Goal: Information Seeking & Learning: Learn about a topic

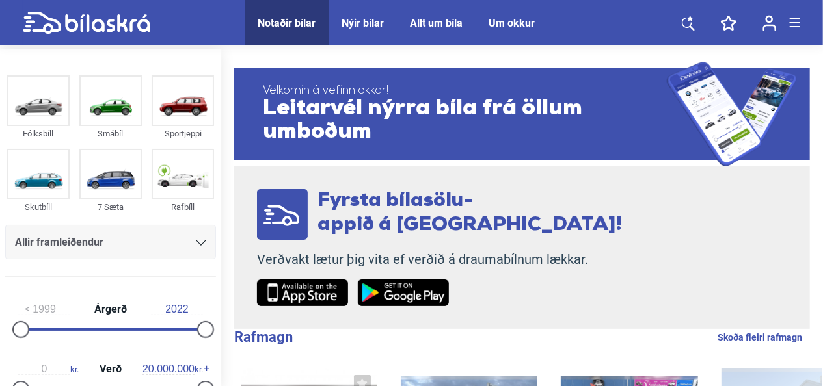
click at [196, 241] on icon at bounding box center [201, 243] width 10 height 6
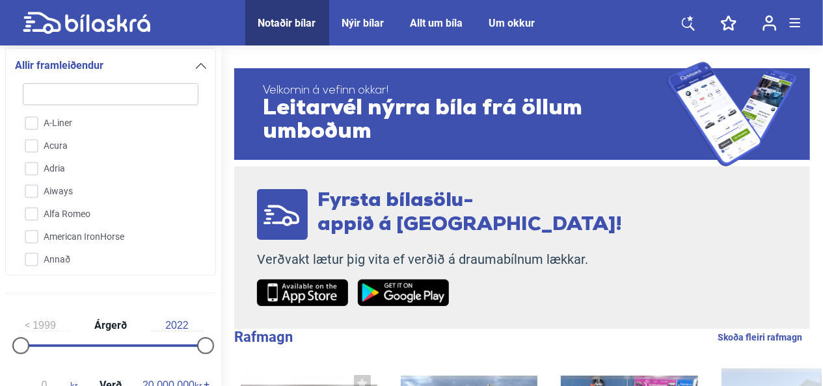
type input "n"
checkbox input "false"
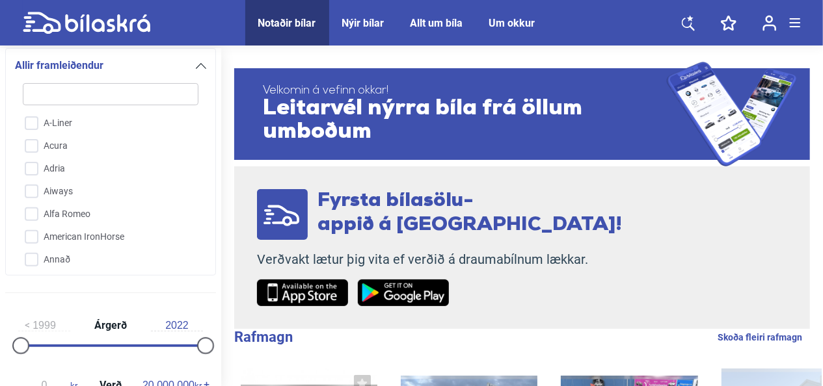
checkbox input "false"
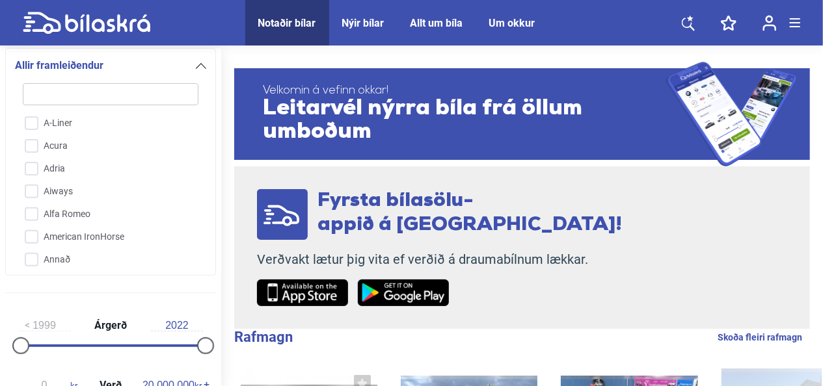
checkbox input "false"
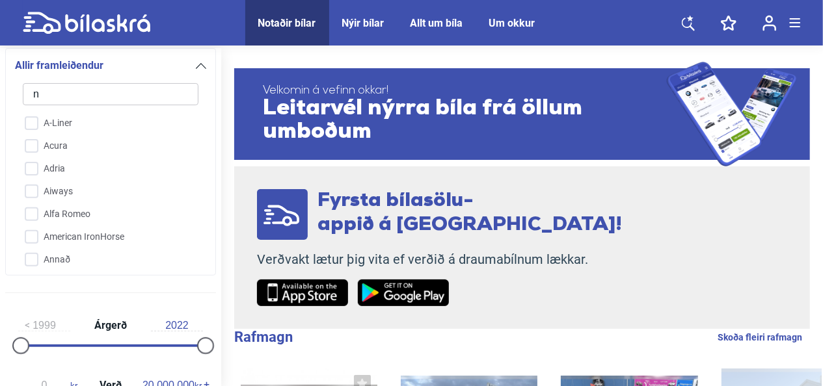
checkbox input "false"
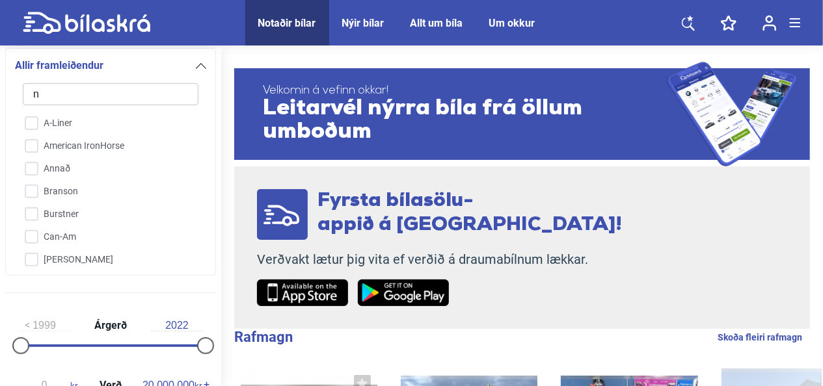
type input "ni"
checkbox input "false"
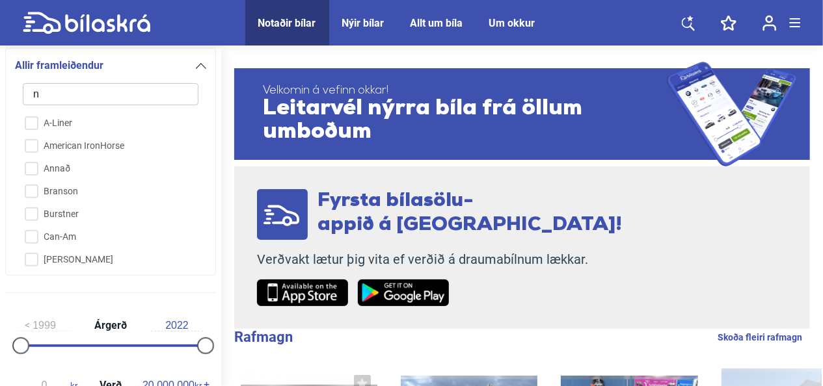
checkbox input "false"
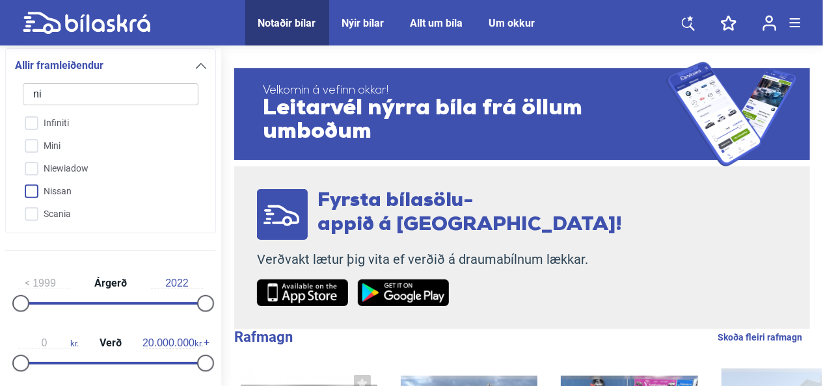
type input "ni"
click at [34, 192] on input "Nissan" at bounding box center [102, 192] width 177 height 23
checkbox input "true"
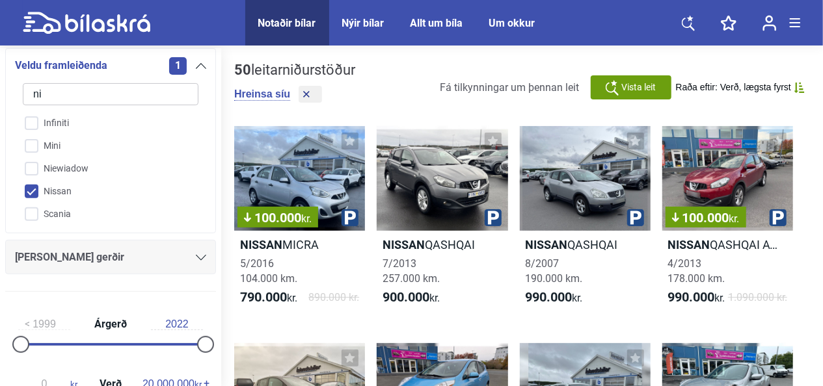
click at [195, 263] on div "[PERSON_NAME] gerðir" at bounding box center [110, 257] width 191 height 18
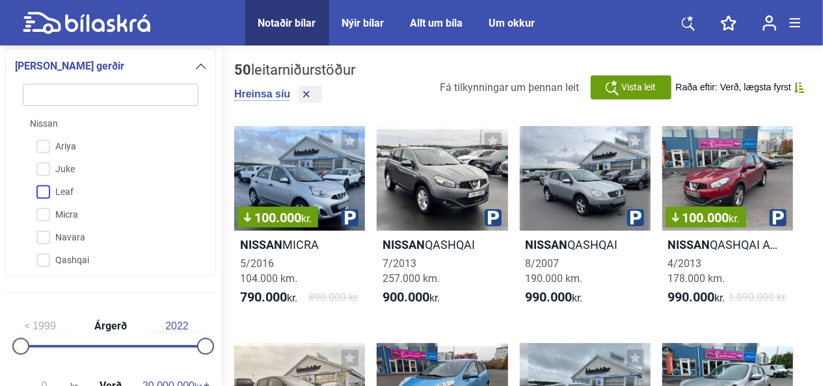
click at [42, 189] on input "Leaf" at bounding box center [102, 192] width 177 height 23
checkbox input "true"
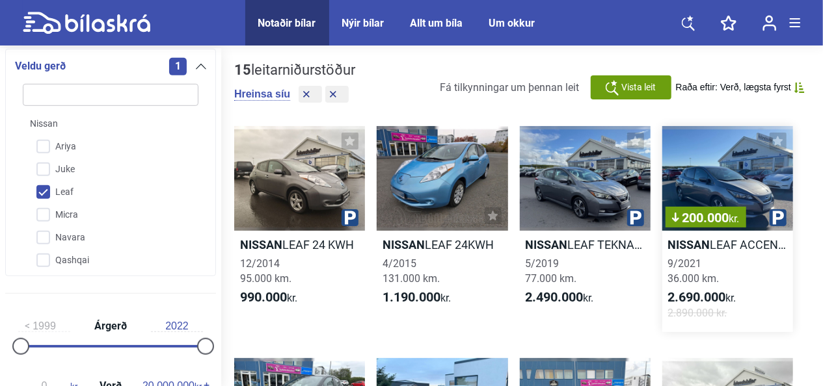
click at [735, 245] on h2 "Nissan LEAF ACCENTA 40KWH" at bounding box center [727, 244] width 131 height 15
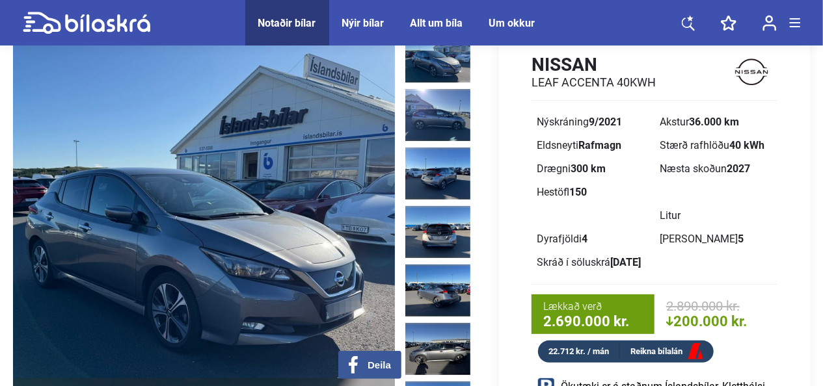
click at [436, 60] on img at bounding box center [437, 57] width 65 height 52
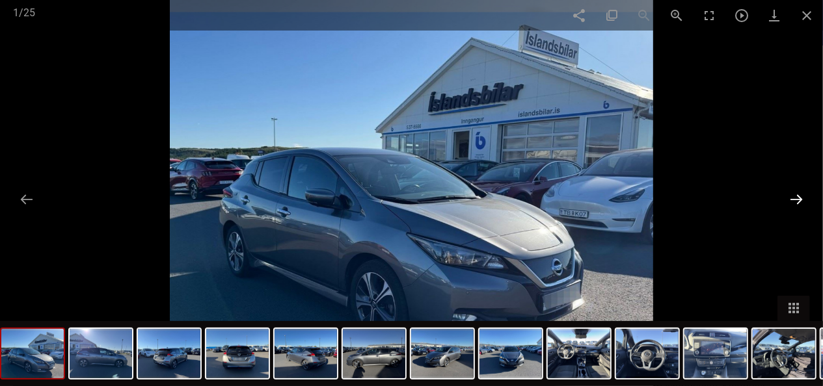
click at [797, 195] on button at bounding box center [796, 199] width 27 height 25
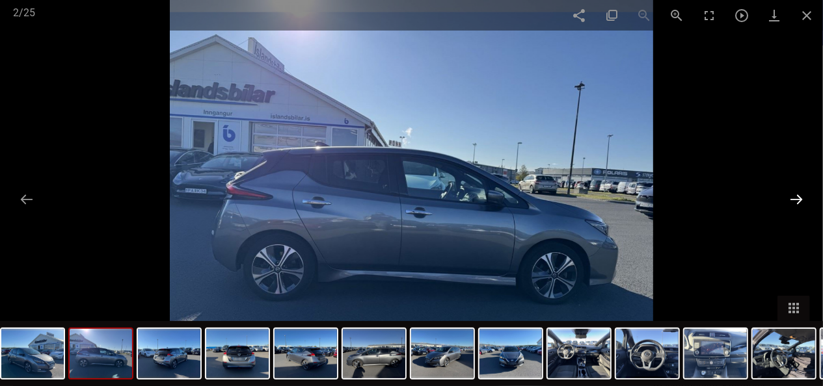
click at [797, 195] on button at bounding box center [796, 199] width 27 height 25
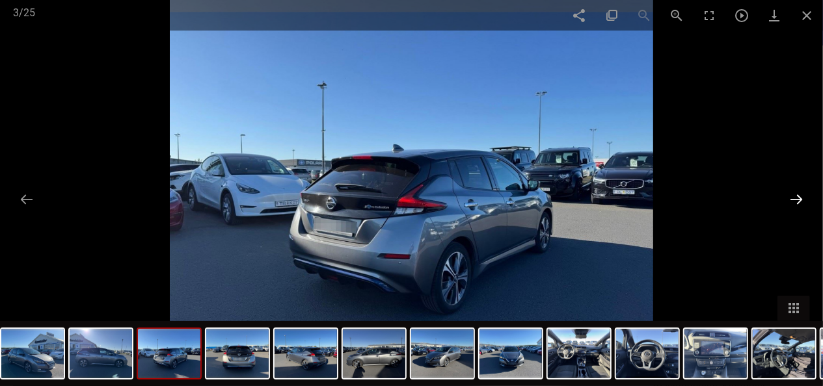
click at [797, 195] on button at bounding box center [796, 199] width 27 height 25
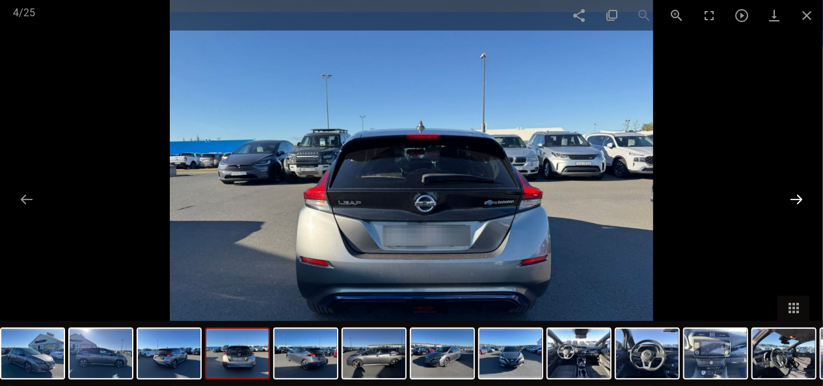
click at [797, 195] on button at bounding box center [796, 199] width 27 height 25
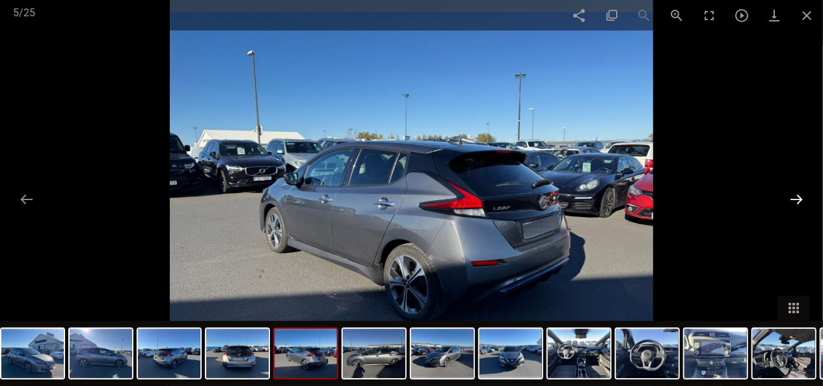
click at [797, 195] on button at bounding box center [796, 199] width 27 height 25
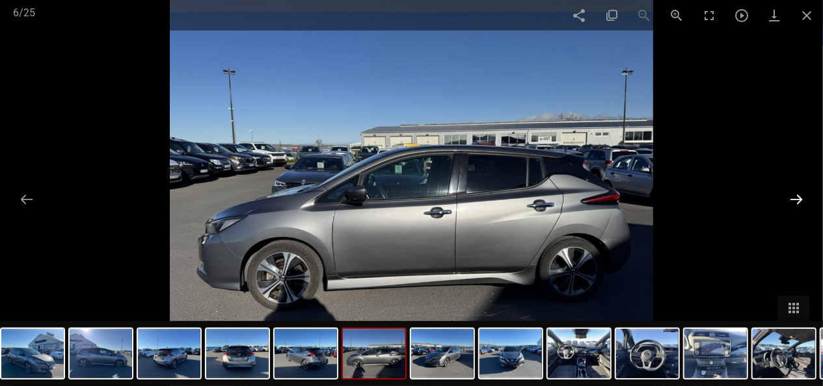
click at [797, 195] on button at bounding box center [796, 199] width 27 height 25
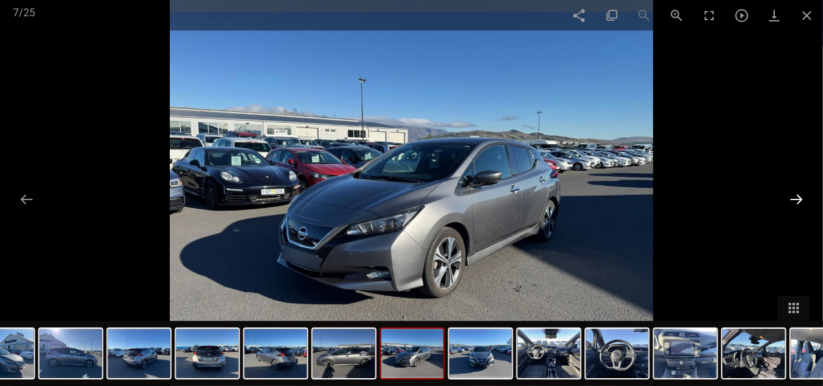
click at [797, 195] on button at bounding box center [796, 199] width 27 height 25
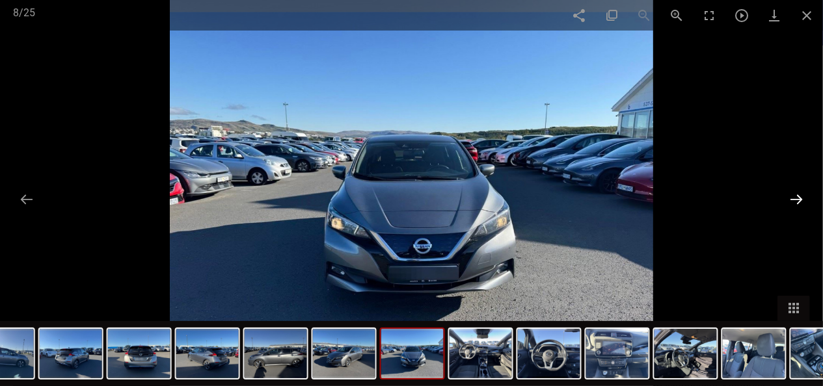
click at [797, 195] on button at bounding box center [796, 199] width 27 height 25
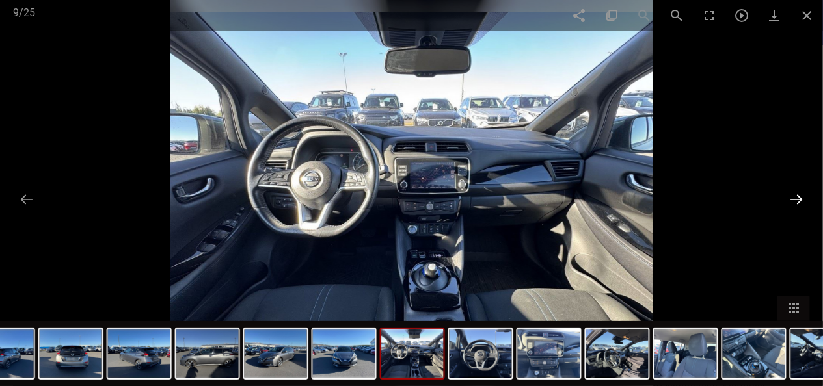
click at [797, 195] on button at bounding box center [796, 199] width 27 height 25
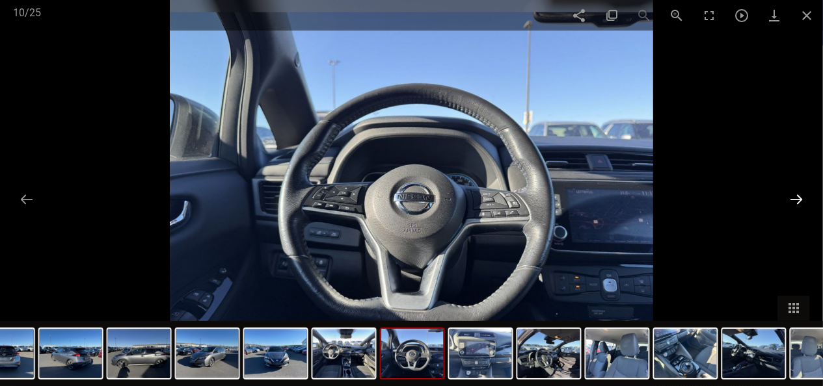
click at [797, 195] on button at bounding box center [796, 199] width 27 height 25
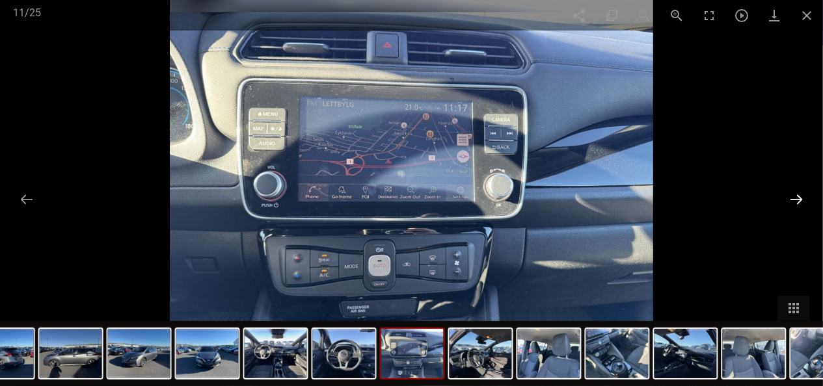
click at [797, 195] on button at bounding box center [796, 199] width 27 height 25
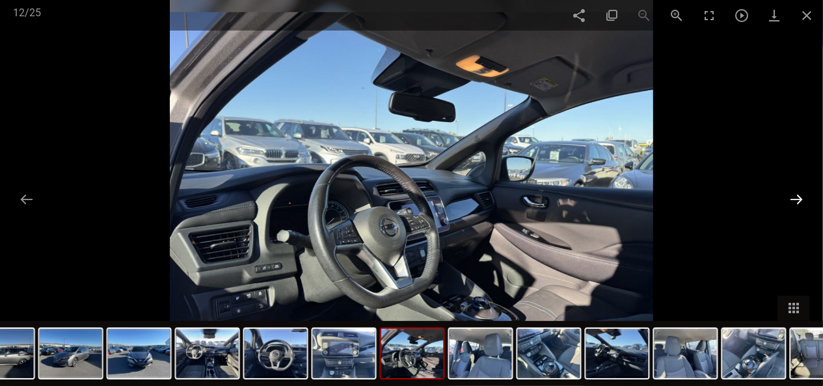
click at [797, 195] on button at bounding box center [796, 199] width 27 height 25
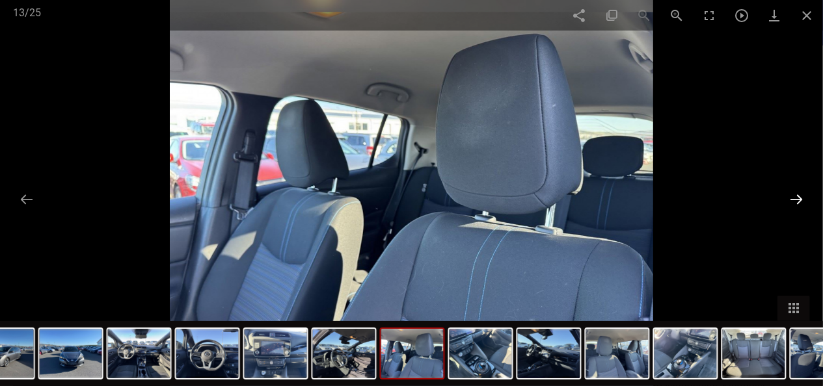
click at [797, 195] on button at bounding box center [796, 199] width 27 height 25
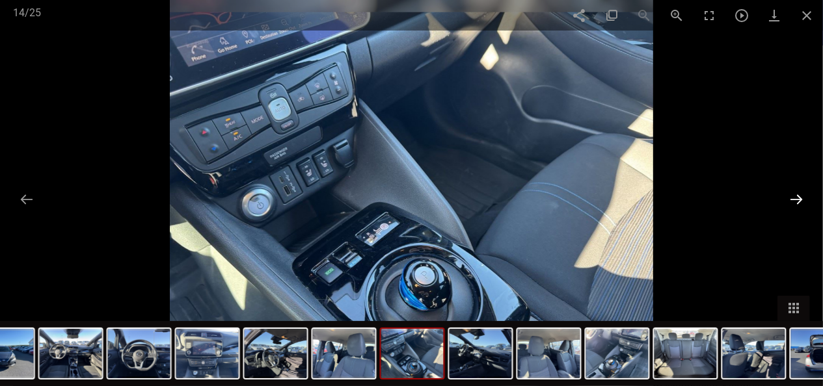
click at [797, 195] on button at bounding box center [796, 199] width 27 height 25
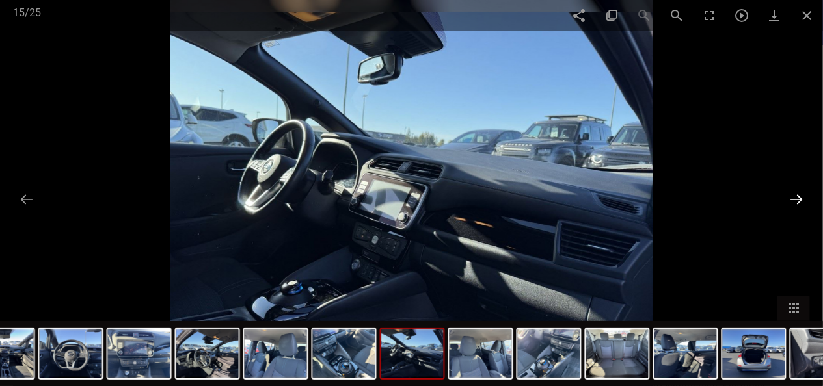
click at [797, 195] on button at bounding box center [796, 199] width 27 height 25
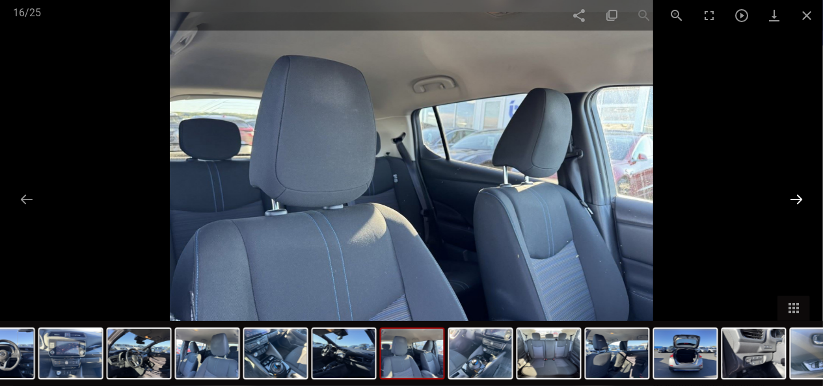
click at [797, 195] on button at bounding box center [796, 199] width 27 height 25
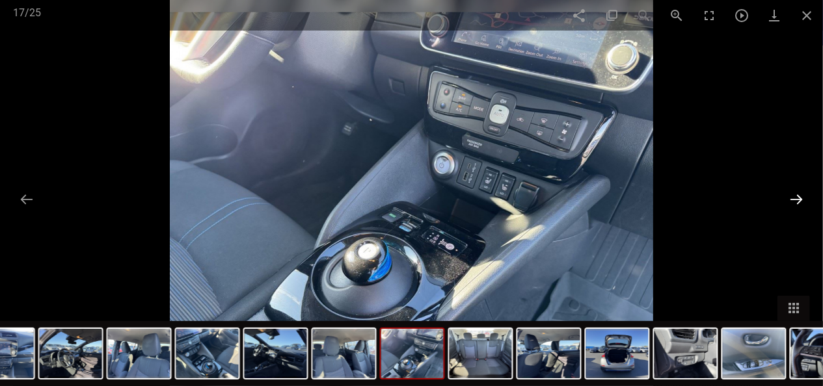
click at [797, 195] on button at bounding box center [796, 199] width 27 height 25
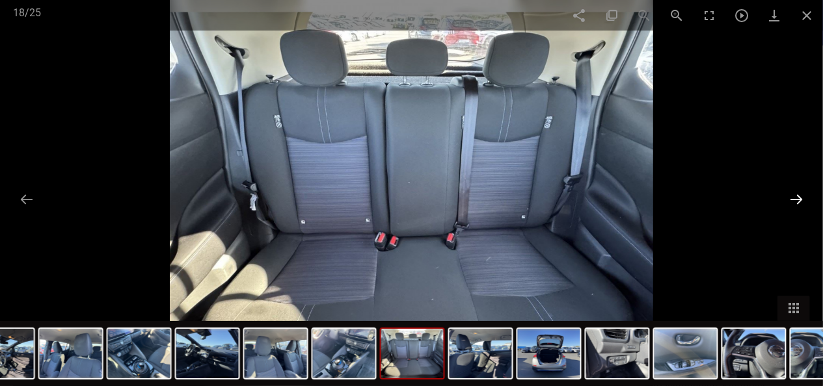
click at [797, 195] on button at bounding box center [796, 199] width 27 height 25
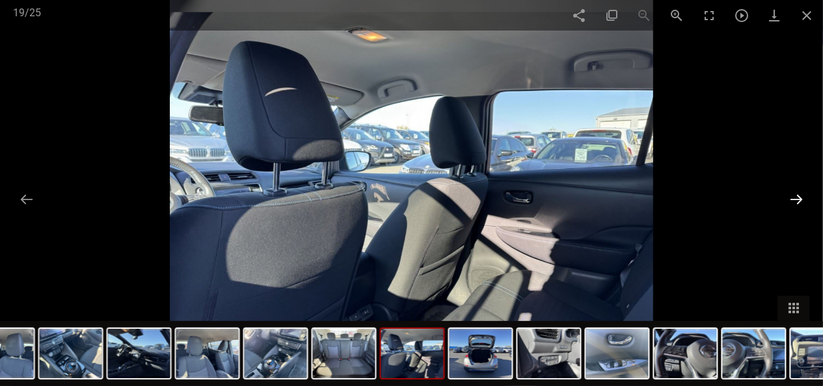
click at [797, 195] on button at bounding box center [796, 199] width 27 height 25
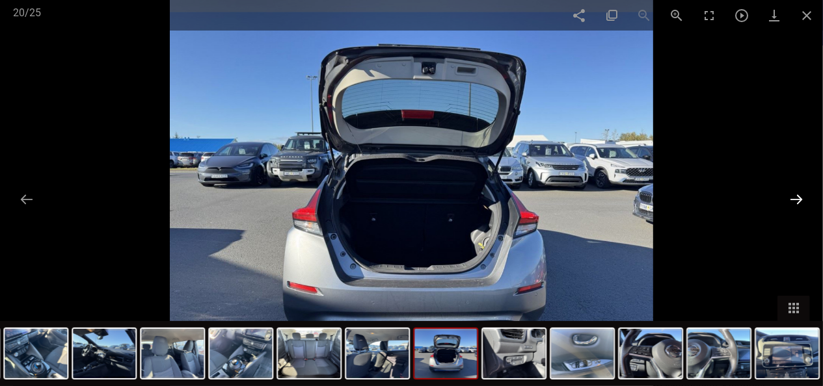
click at [797, 195] on button at bounding box center [796, 199] width 27 height 25
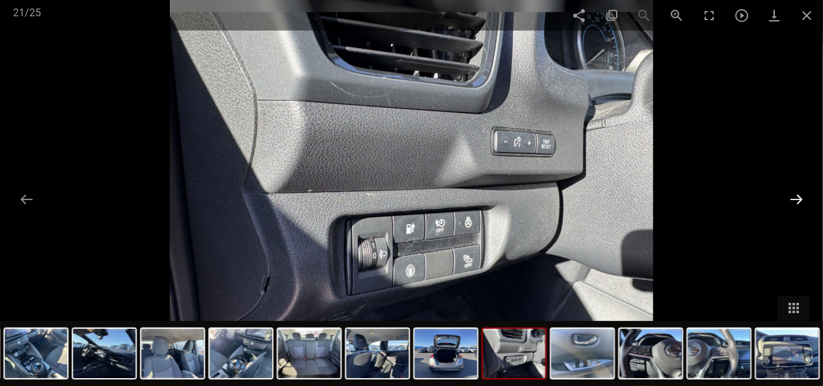
click at [797, 195] on button at bounding box center [796, 199] width 27 height 25
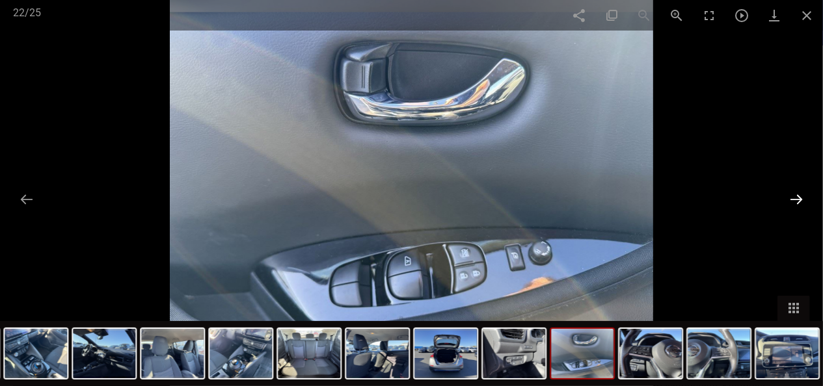
click at [797, 195] on button at bounding box center [796, 199] width 27 height 25
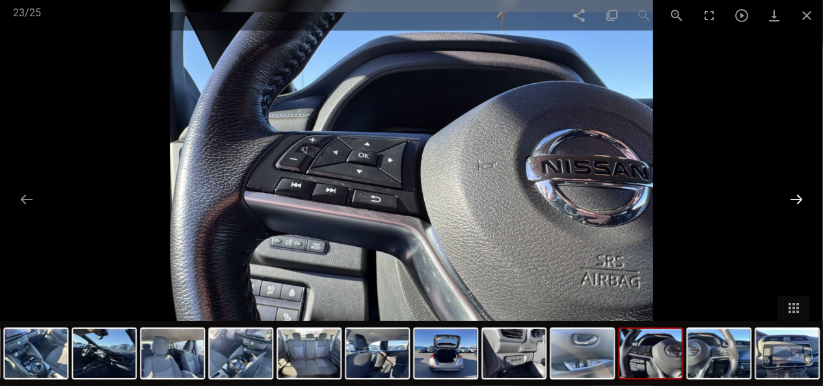
click at [797, 195] on button at bounding box center [796, 199] width 27 height 25
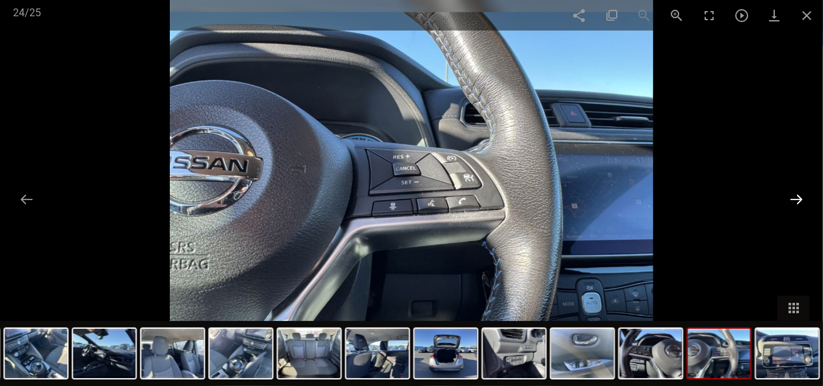
click at [797, 195] on button at bounding box center [796, 199] width 27 height 25
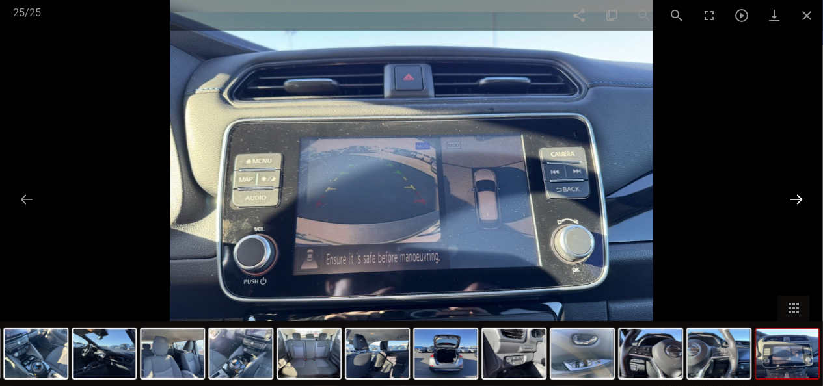
click at [797, 195] on button at bounding box center [796, 199] width 27 height 25
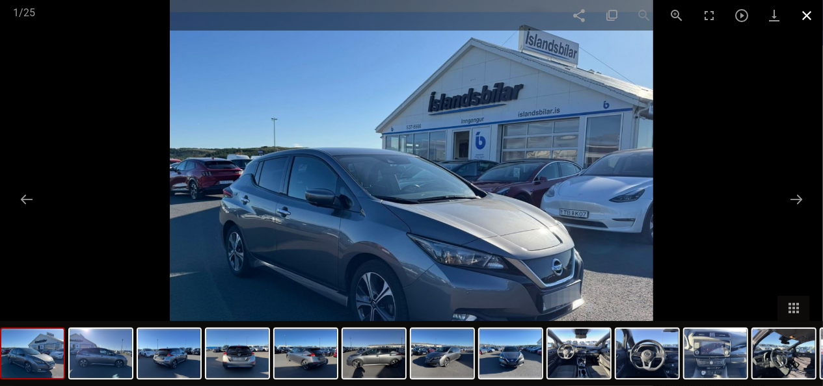
click at [808, 12] on span at bounding box center [806, 15] width 33 height 31
